Goal: Navigation & Orientation: Locate item on page

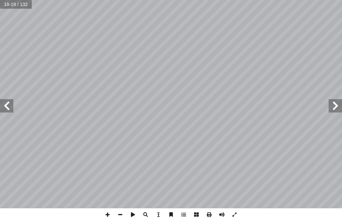
scroll to position [0, 17]
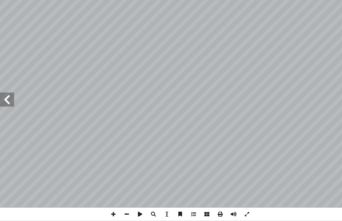
click at [5, 99] on span at bounding box center [6, 105] width 13 height 13
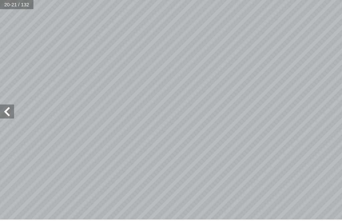
click at [4, 103] on span at bounding box center [6, 105] width 13 height 13
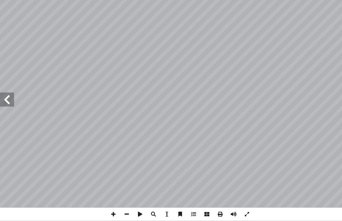
click at [13, 99] on span at bounding box center [6, 105] width 13 height 13
click at [8, 99] on span at bounding box center [6, 105] width 13 height 13
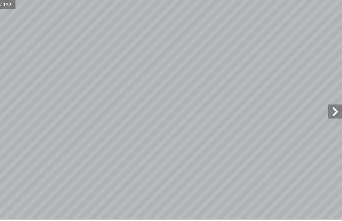
click at [329, 107] on span at bounding box center [335, 105] width 13 height 13
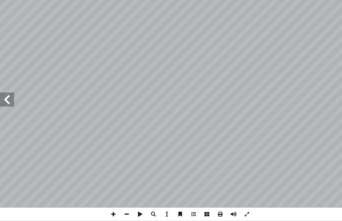
click at [5, 100] on span at bounding box center [6, 105] width 13 height 13
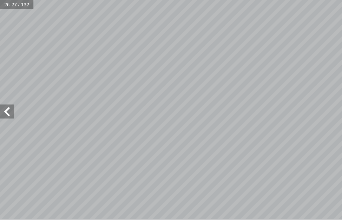
click at [7, 100] on span at bounding box center [6, 105] width 13 height 13
click at [329, 106] on span at bounding box center [335, 105] width 13 height 13
click at [329, 107] on span at bounding box center [335, 105] width 13 height 13
click at [8, 109] on span at bounding box center [6, 105] width 13 height 13
